Goal: Task Accomplishment & Management: Manage account settings

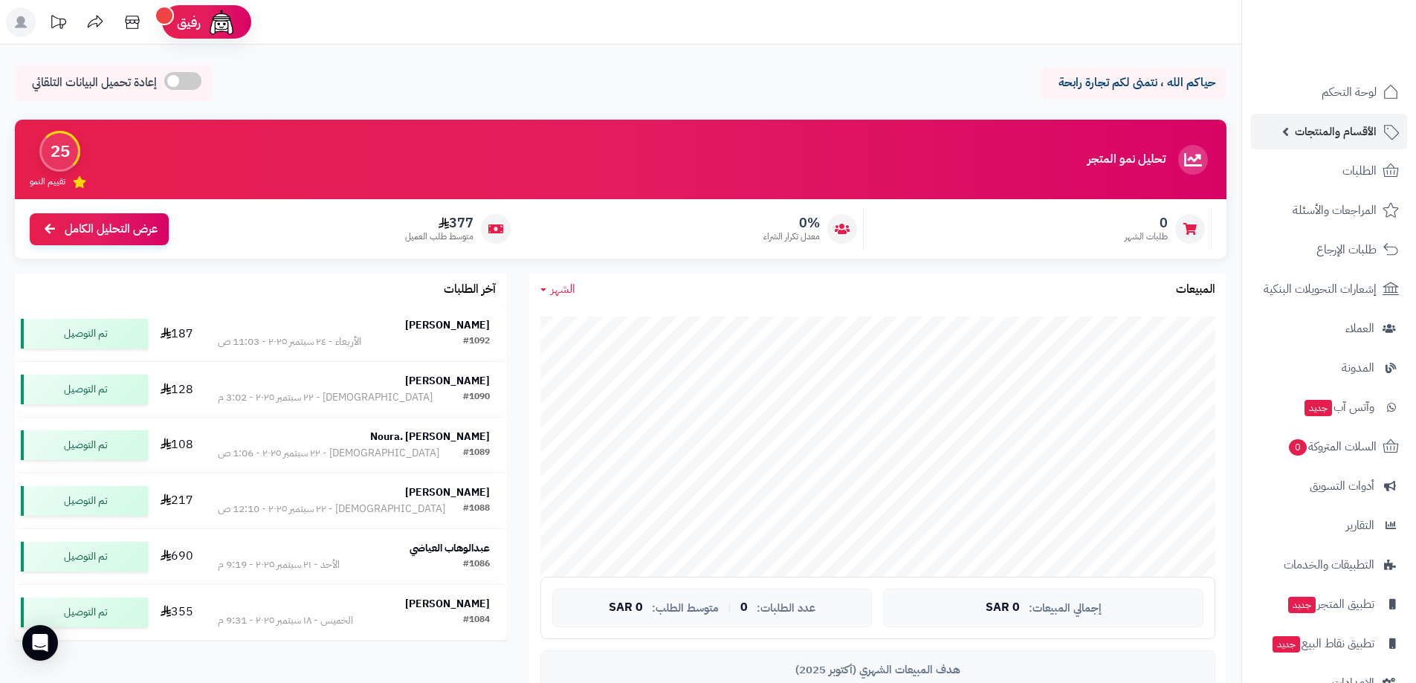
click at [1356, 129] on span "الأقسام والمنتجات" at bounding box center [1336, 131] width 82 height 21
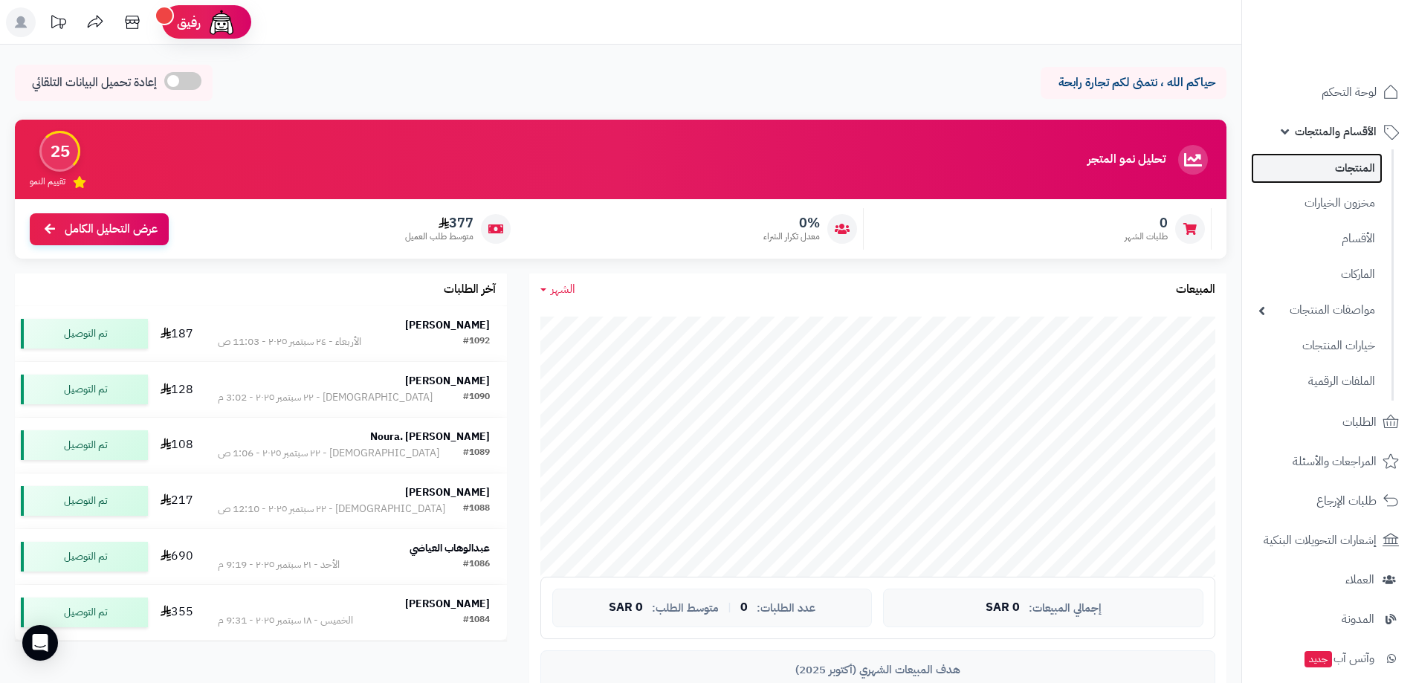
click at [1346, 169] on link "المنتجات" at bounding box center [1317, 168] width 132 height 30
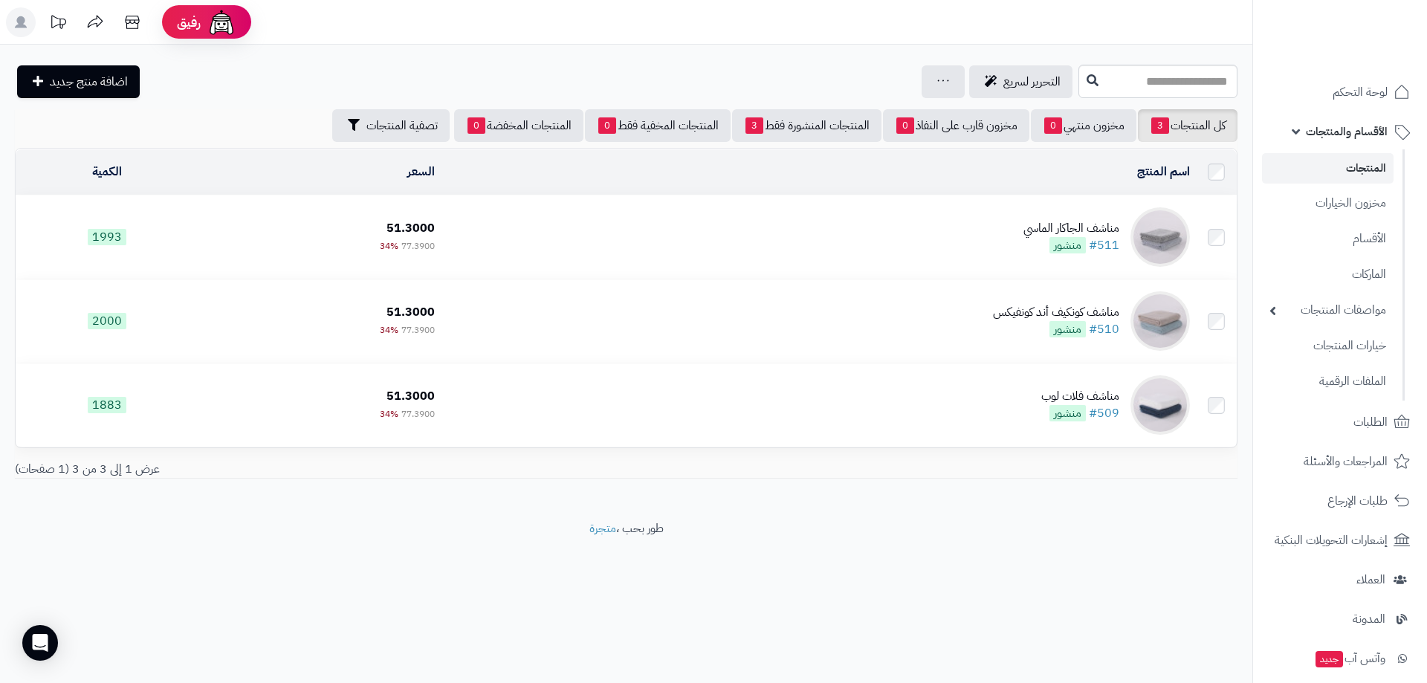
click at [523, 230] on td "مناشف الجاكار الماسي #511 منشور" at bounding box center [818, 236] width 755 height 83
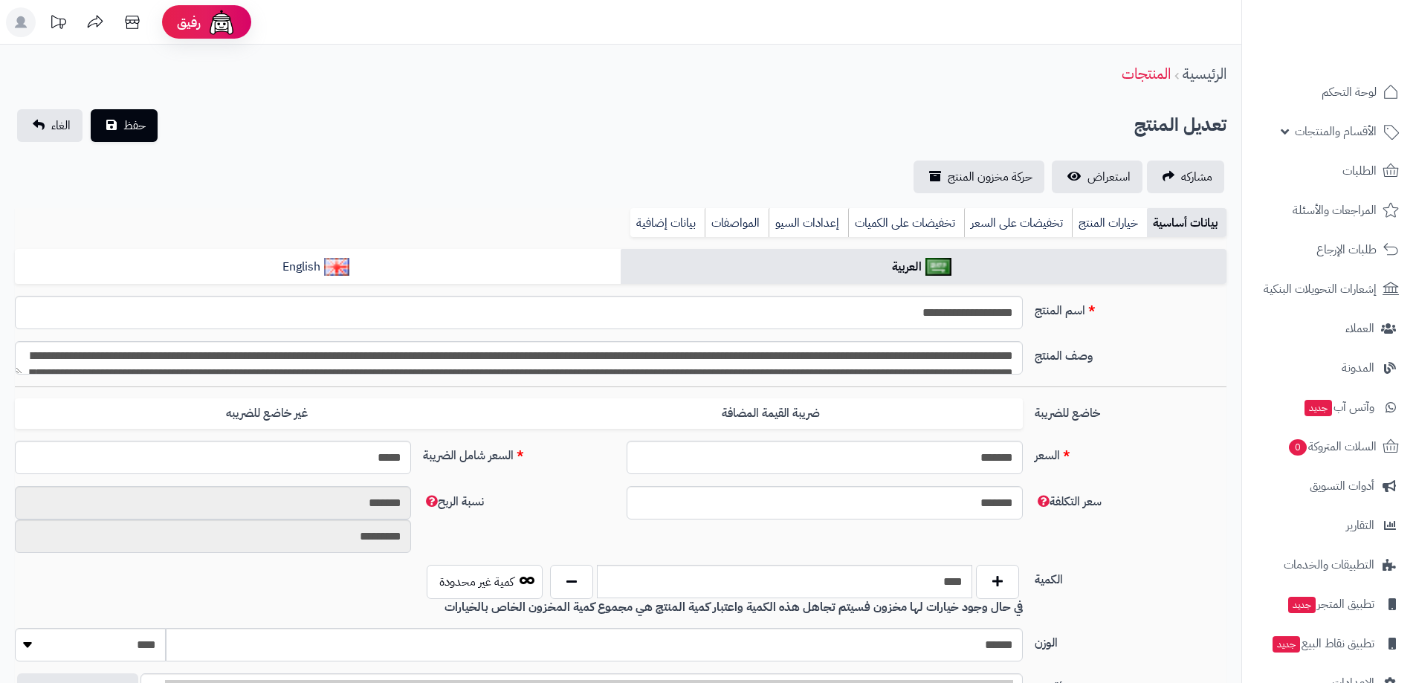
type input "*****"
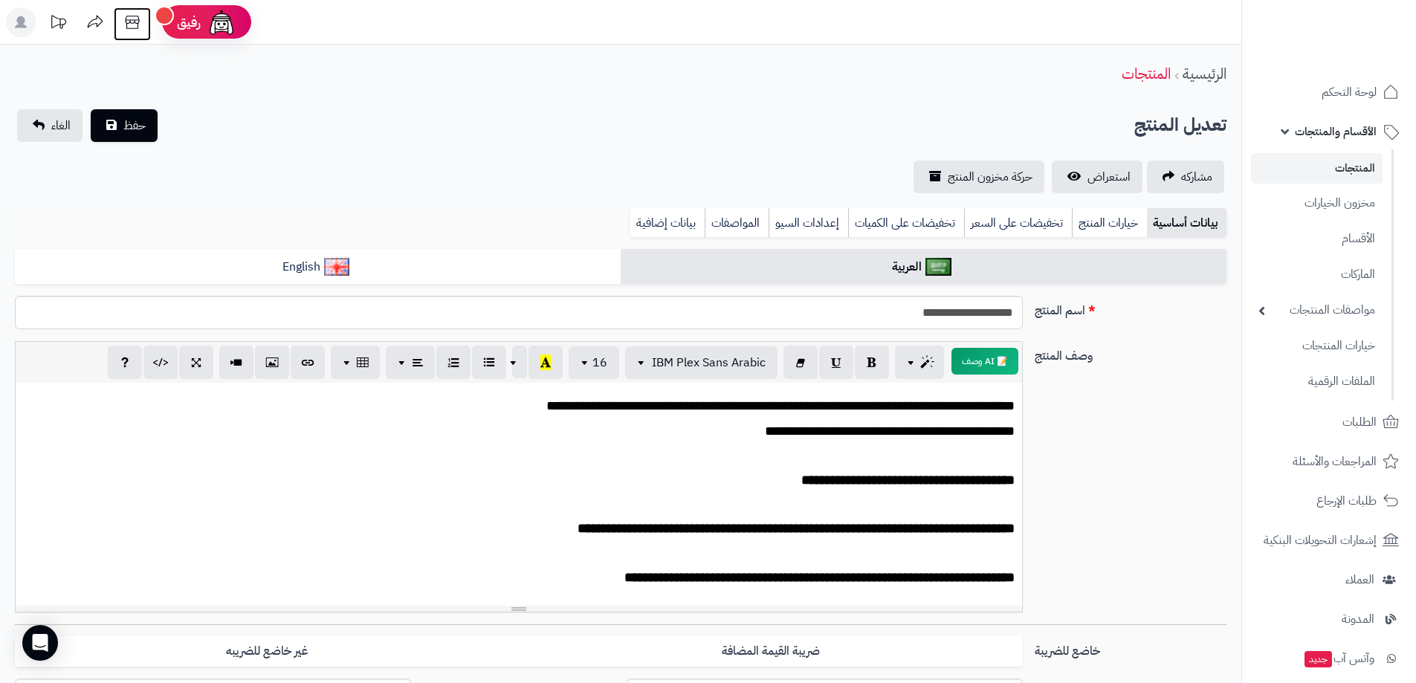
click at [135, 24] on icon at bounding box center [132, 22] width 30 height 30
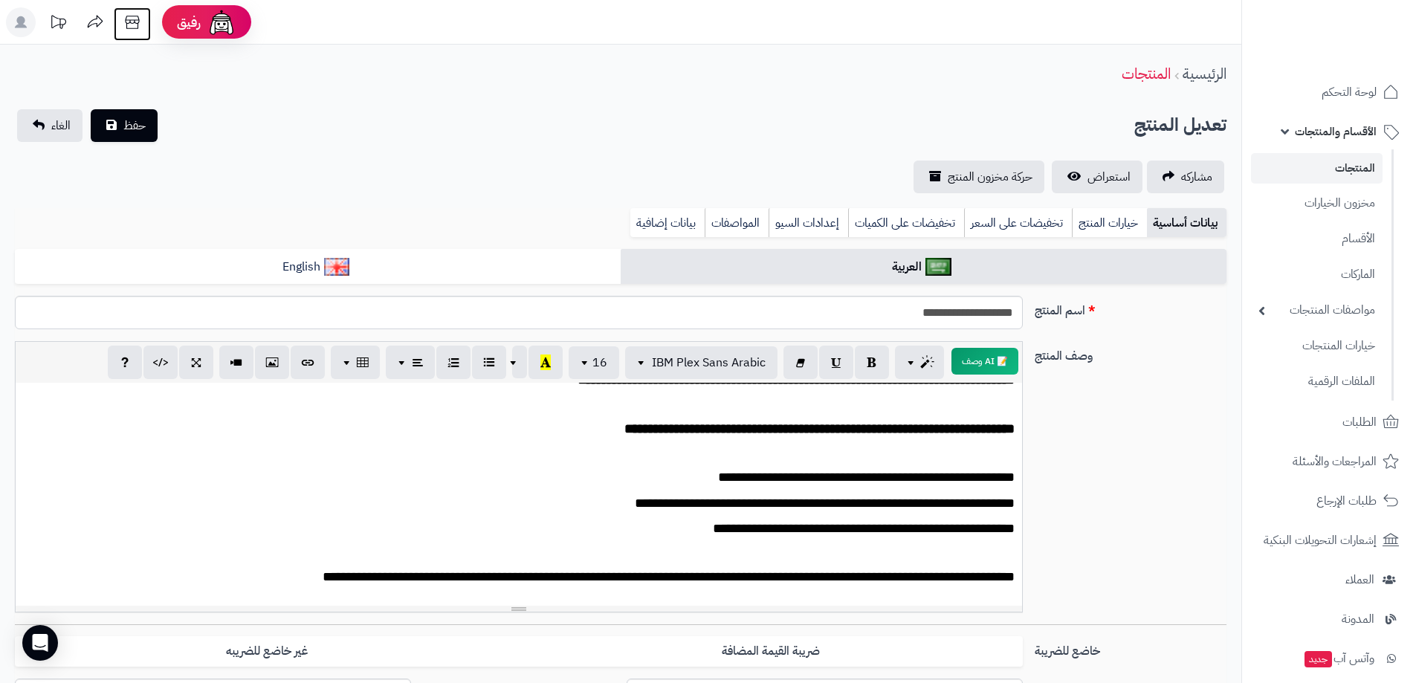
scroll to position [74, 0]
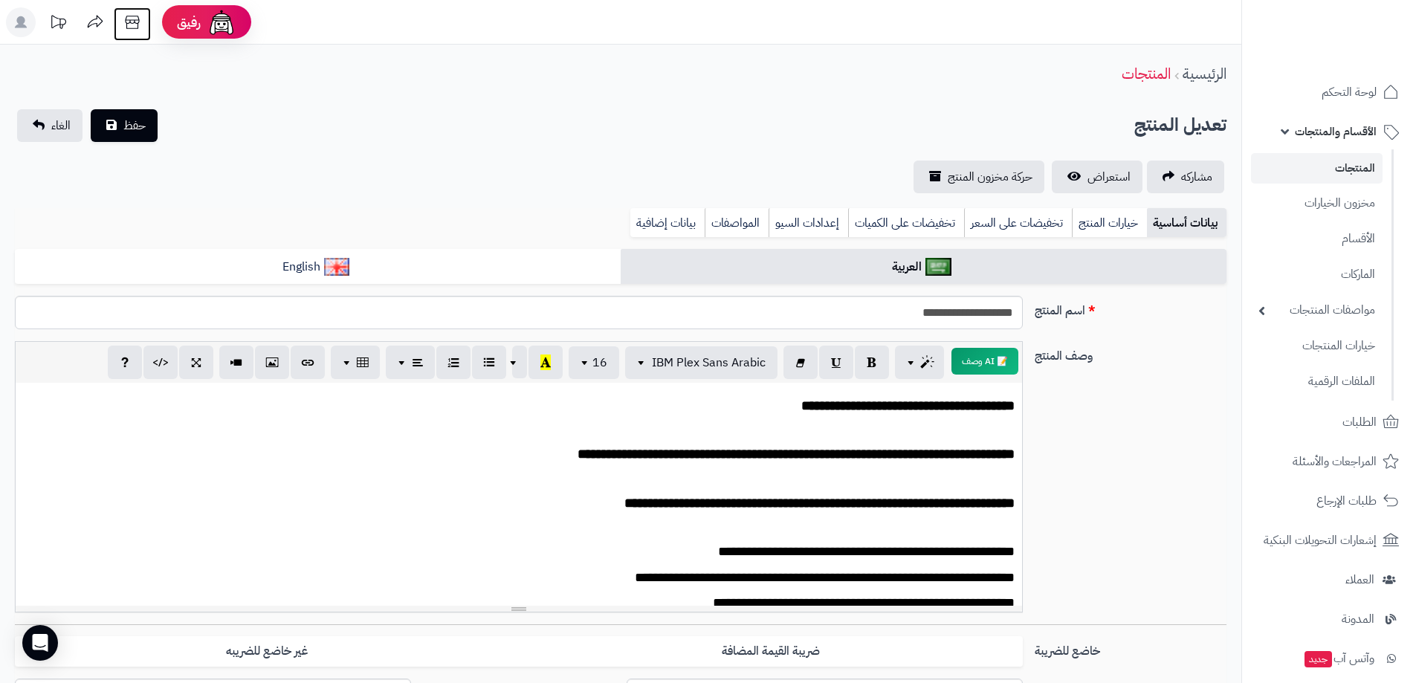
click at [132, 27] on icon at bounding box center [132, 22] width 30 height 30
click at [1348, 162] on link "المنتجات" at bounding box center [1317, 168] width 132 height 30
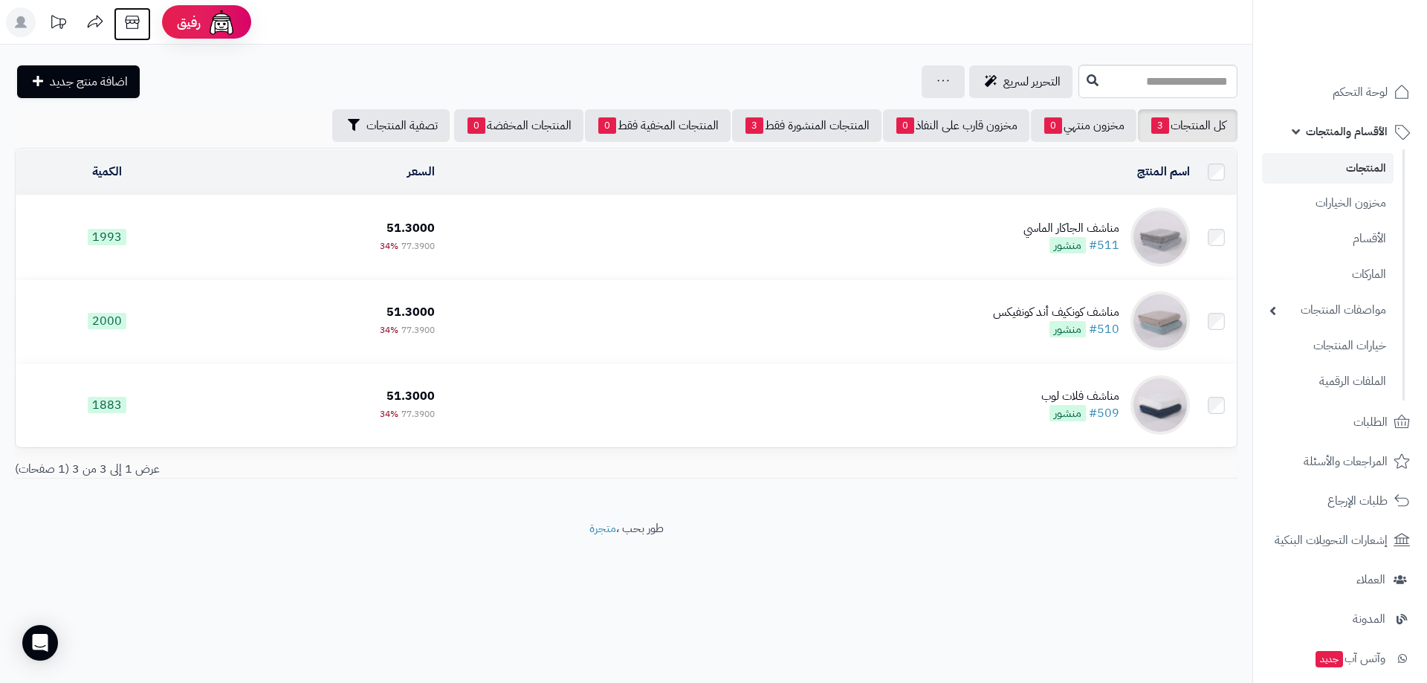
click at [129, 19] on icon at bounding box center [132, 22] width 30 height 30
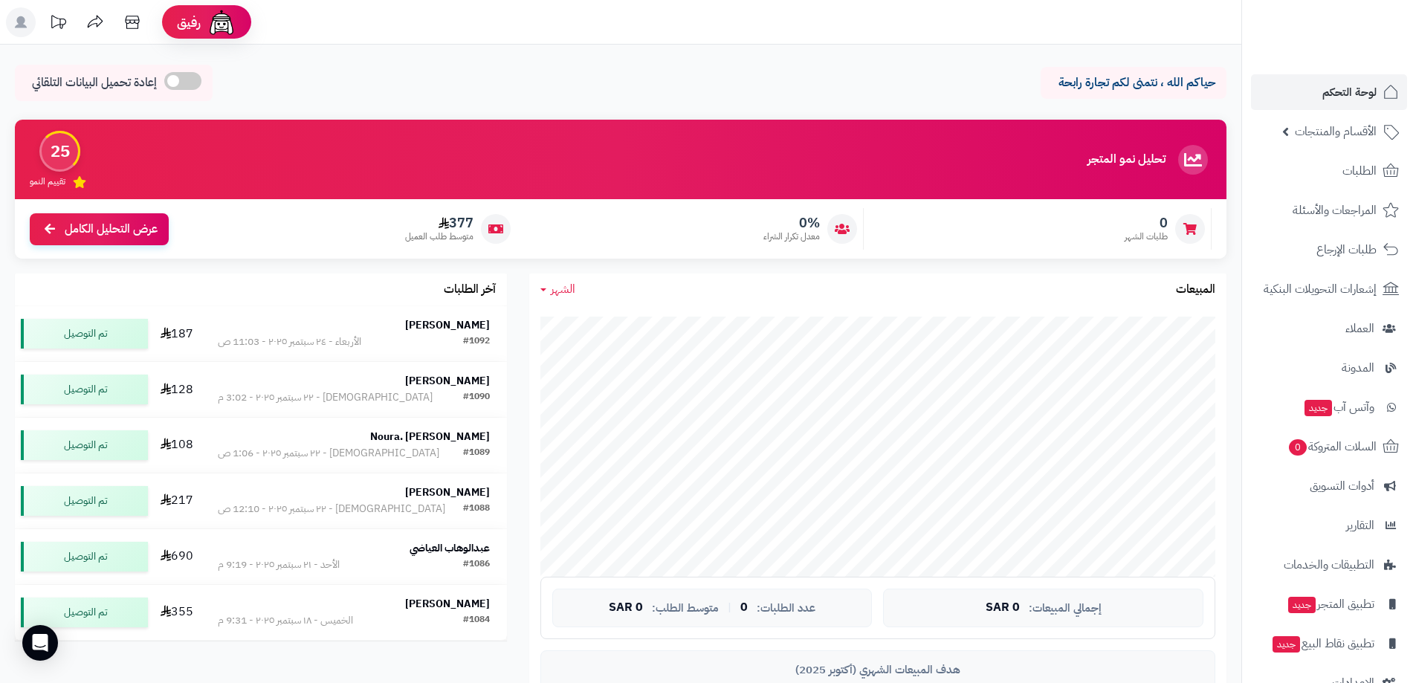
click at [1356, 91] on span "لوحة التحكم" at bounding box center [1349, 92] width 54 height 21
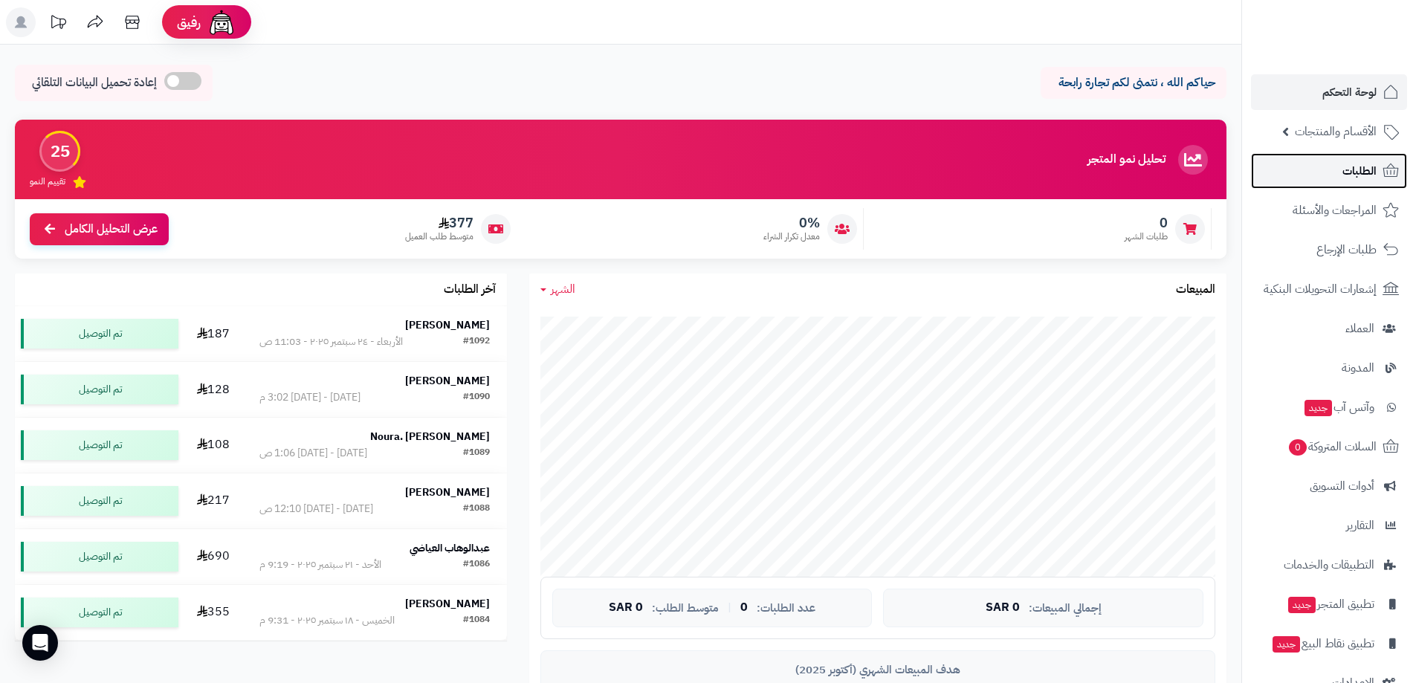
click at [1356, 175] on span "الطلبات" at bounding box center [1359, 171] width 34 height 21
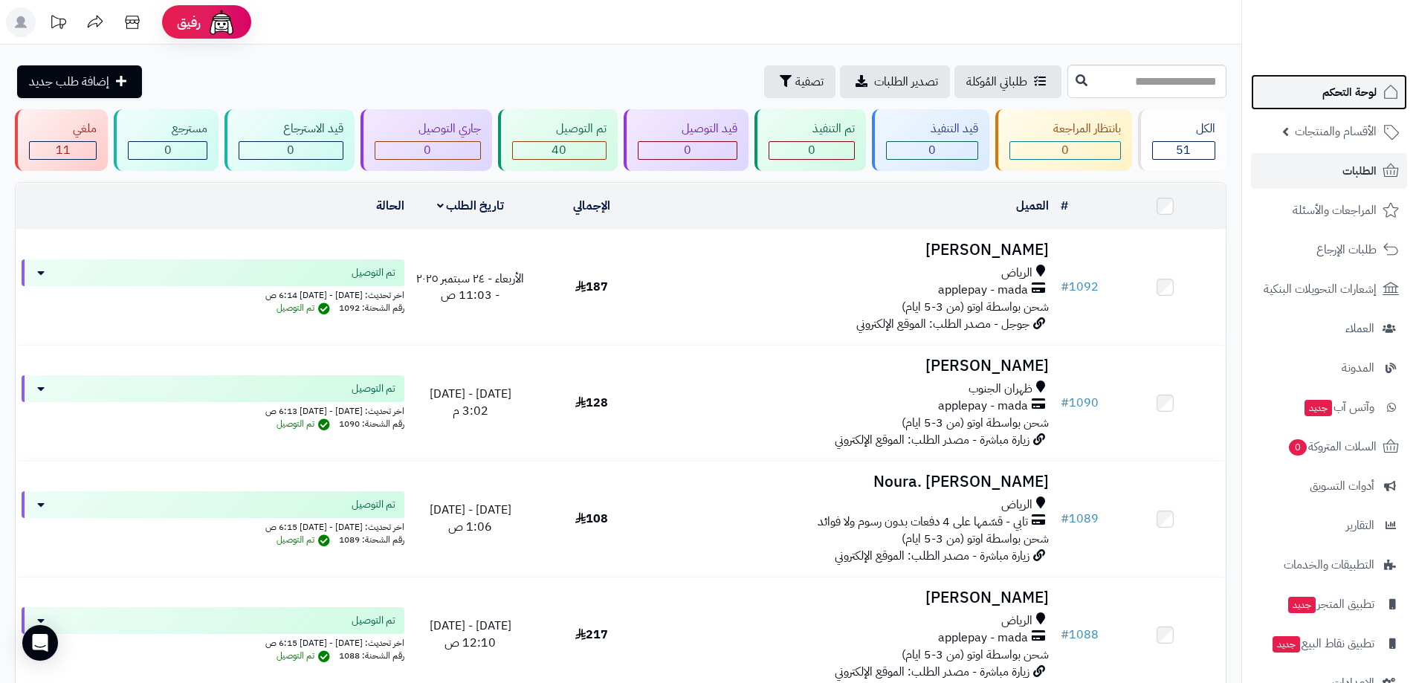
click at [1344, 92] on span "لوحة التحكم" at bounding box center [1349, 92] width 54 height 21
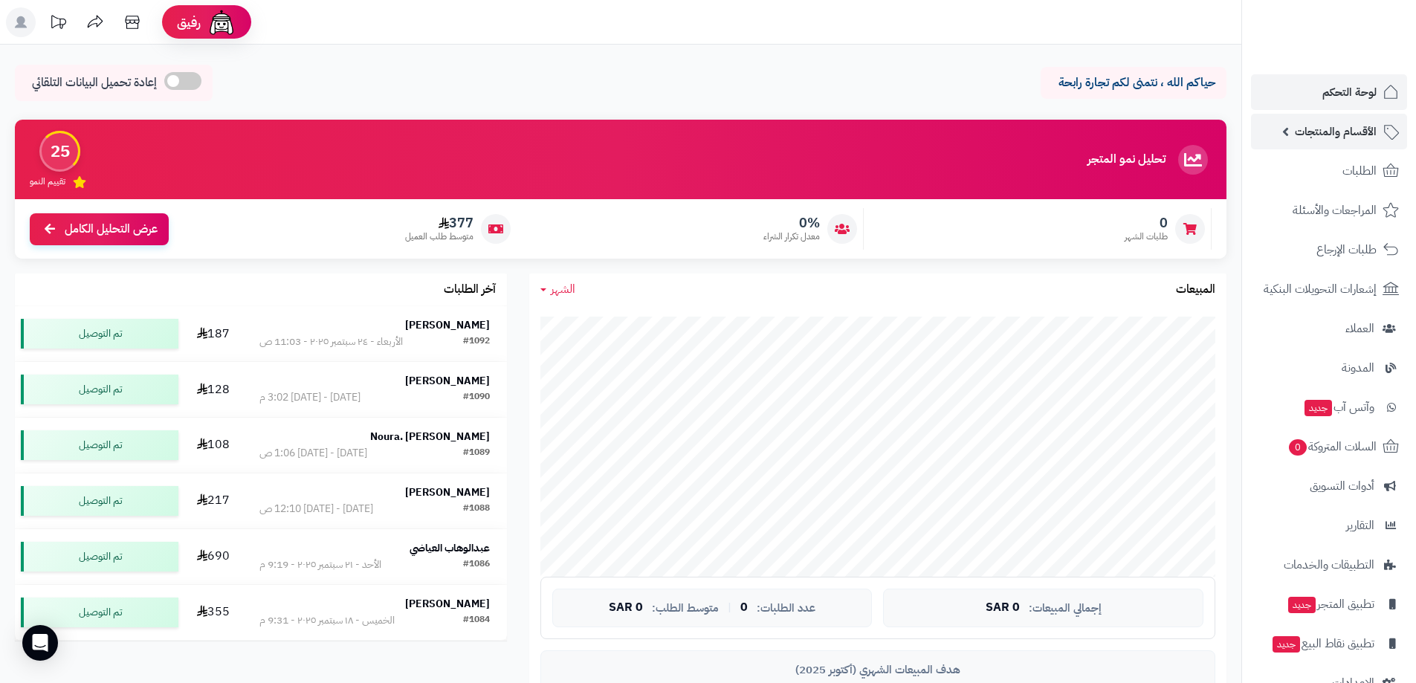
click at [1340, 133] on span "الأقسام والمنتجات" at bounding box center [1336, 131] width 82 height 21
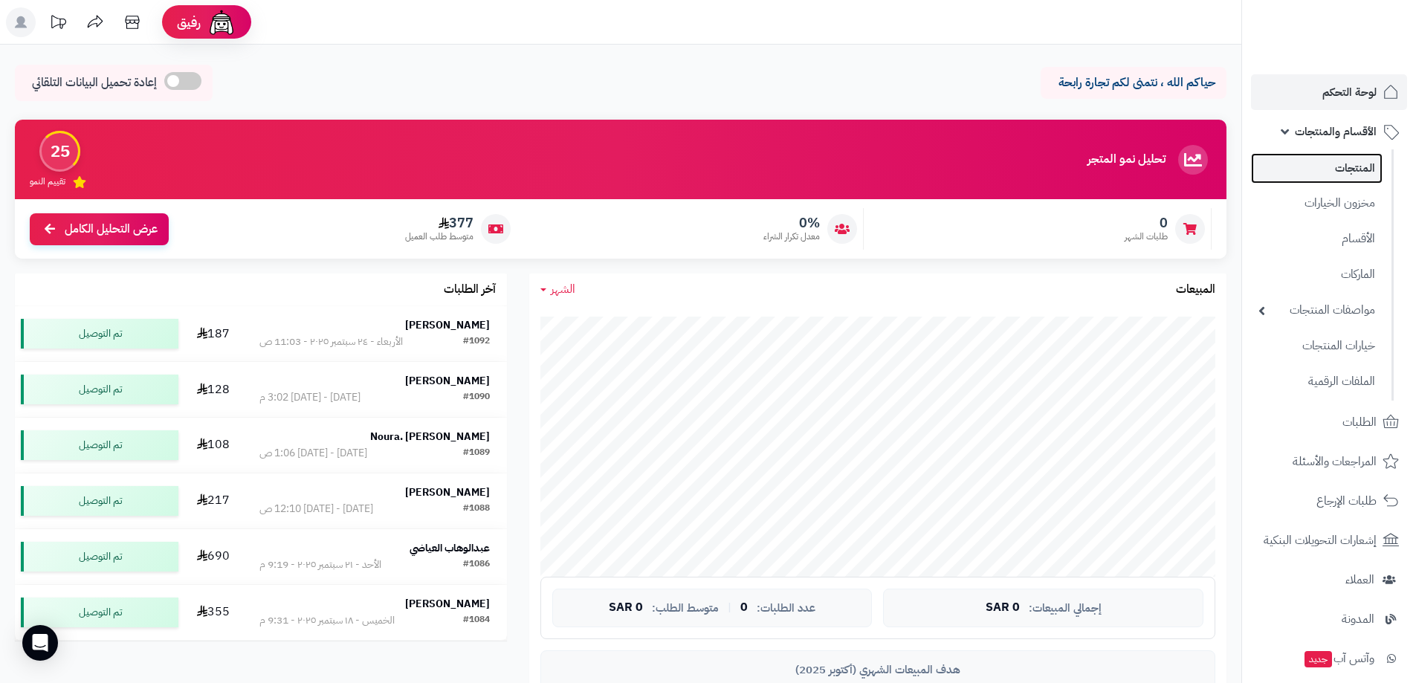
click at [1347, 174] on link "المنتجات" at bounding box center [1317, 168] width 132 height 30
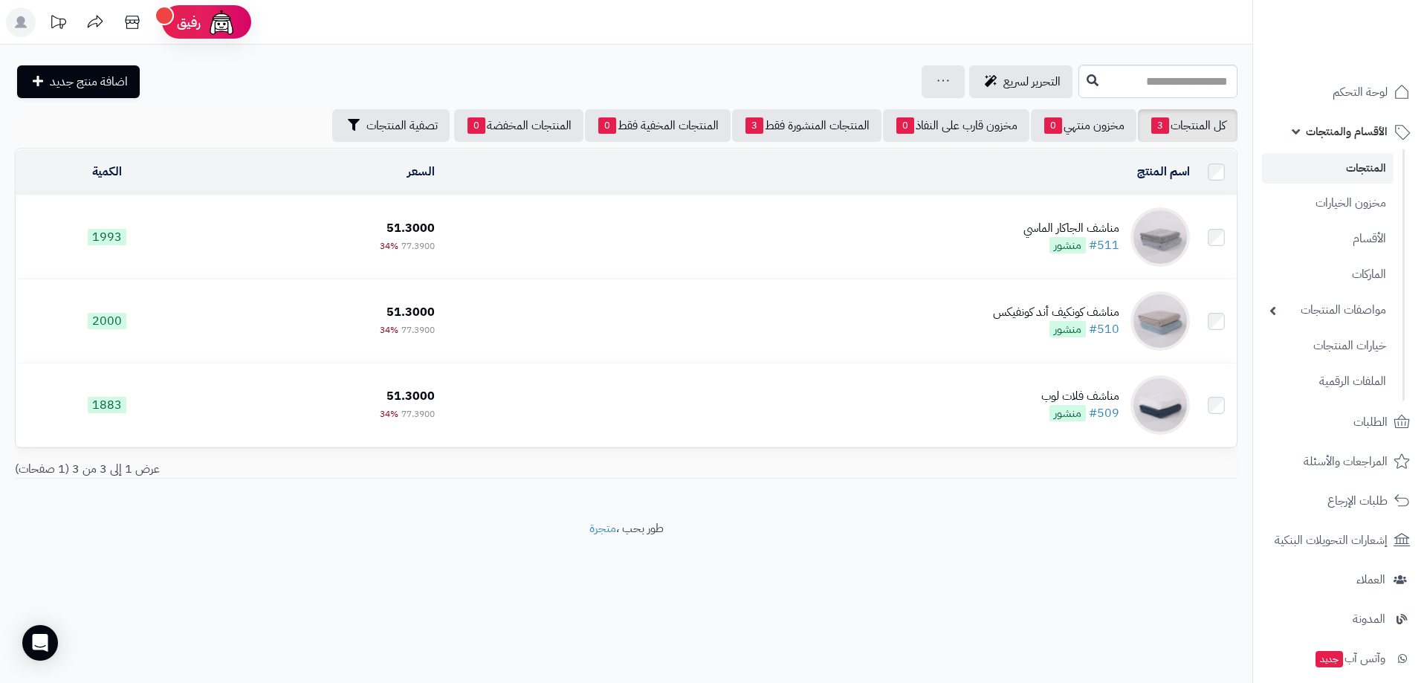
click at [1363, 171] on link "المنتجات" at bounding box center [1328, 168] width 132 height 30
click at [1361, 96] on span "لوحة التحكم" at bounding box center [1360, 92] width 54 height 21
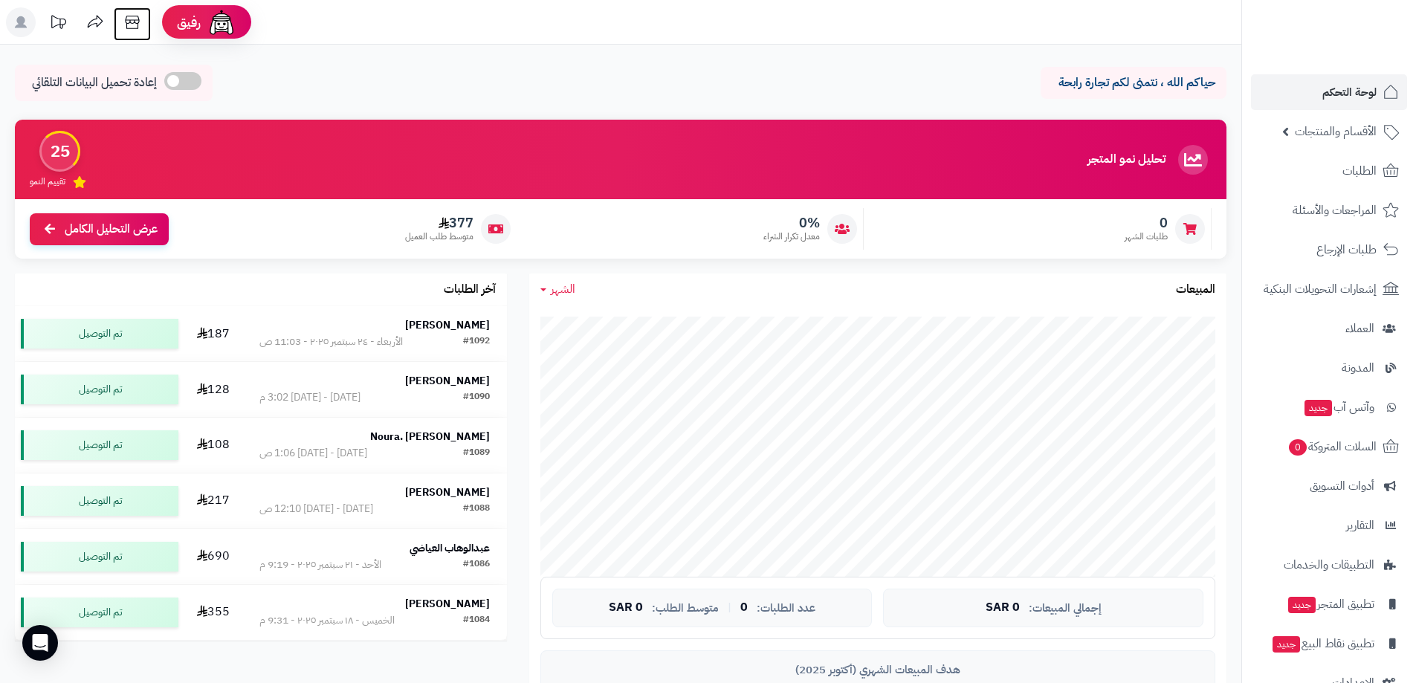
click at [131, 25] on icon at bounding box center [132, 22] width 30 height 30
click at [125, 30] on icon at bounding box center [132, 22] width 30 height 30
